Goal: Check status: Check status

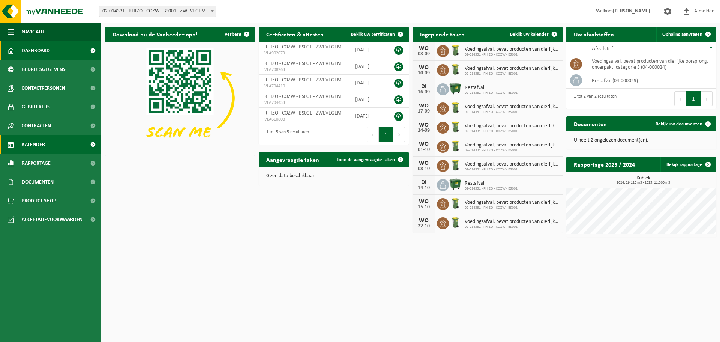
click at [42, 145] on span "Kalender" at bounding box center [33, 144] width 23 height 19
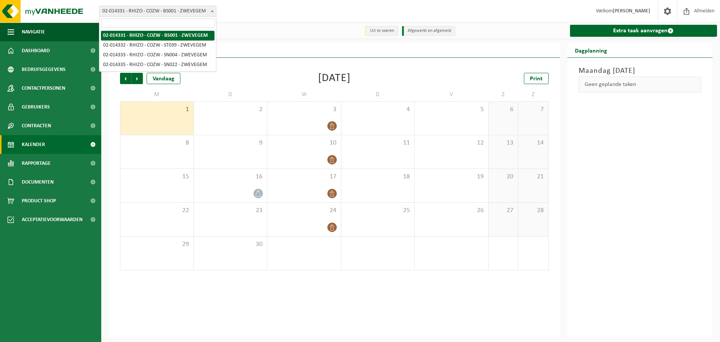
click at [212, 9] on span at bounding box center [213, 11] width 8 height 10
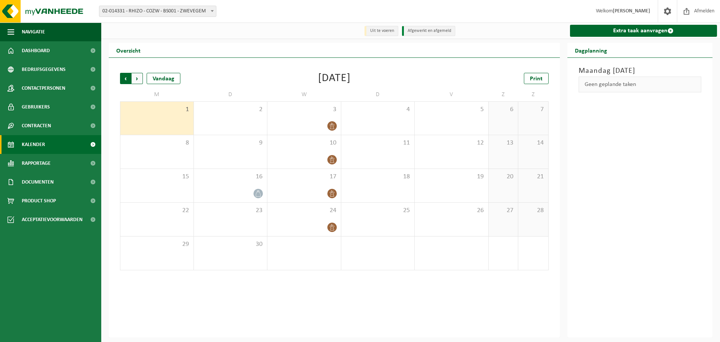
click at [135, 79] on span "Volgende" at bounding box center [137, 78] width 11 height 11
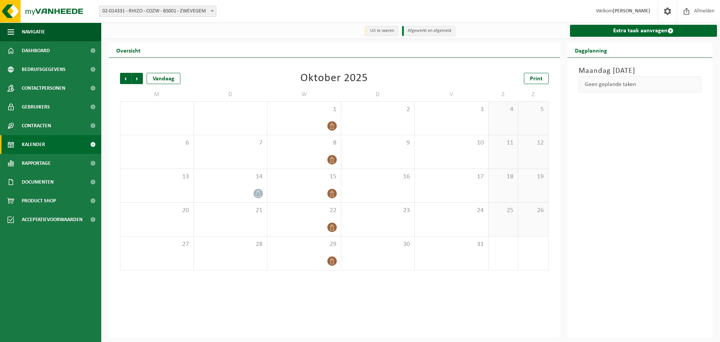
click at [135, 79] on span "Volgende" at bounding box center [137, 78] width 11 height 11
click at [123, 82] on span "Vorige" at bounding box center [125, 78] width 11 height 11
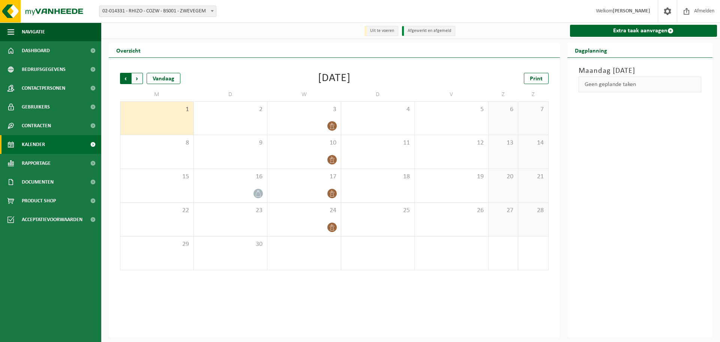
click at [137, 77] on span "Volgende" at bounding box center [137, 78] width 11 height 11
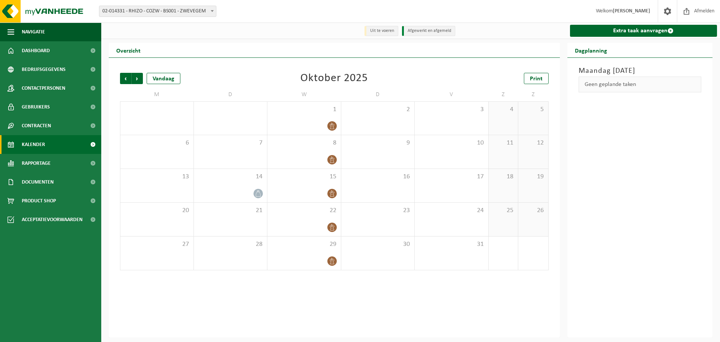
click at [143, 82] on div "Vorige Volgende Vandaag" at bounding box center [157, 78] width 75 height 11
click at [140, 80] on span "Volgende" at bounding box center [137, 78] width 11 height 11
click at [136, 75] on span "Volgende" at bounding box center [137, 78] width 11 height 11
click at [136, 77] on span "Volgende" at bounding box center [137, 78] width 11 height 11
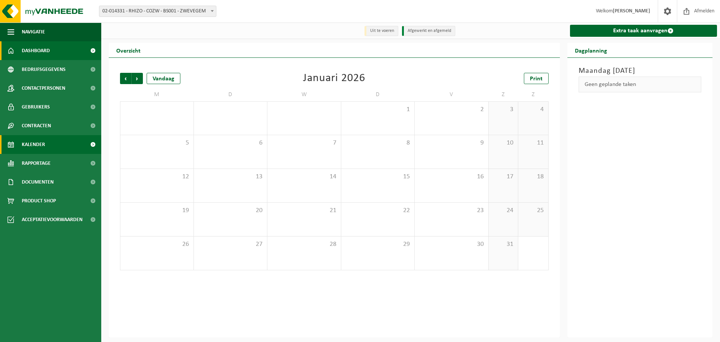
click at [33, 48] on span "Dashboard" at bounding box center [36, 50] width 28 height 19
